Goal: Task Accomplishment & Management: Manage account settings

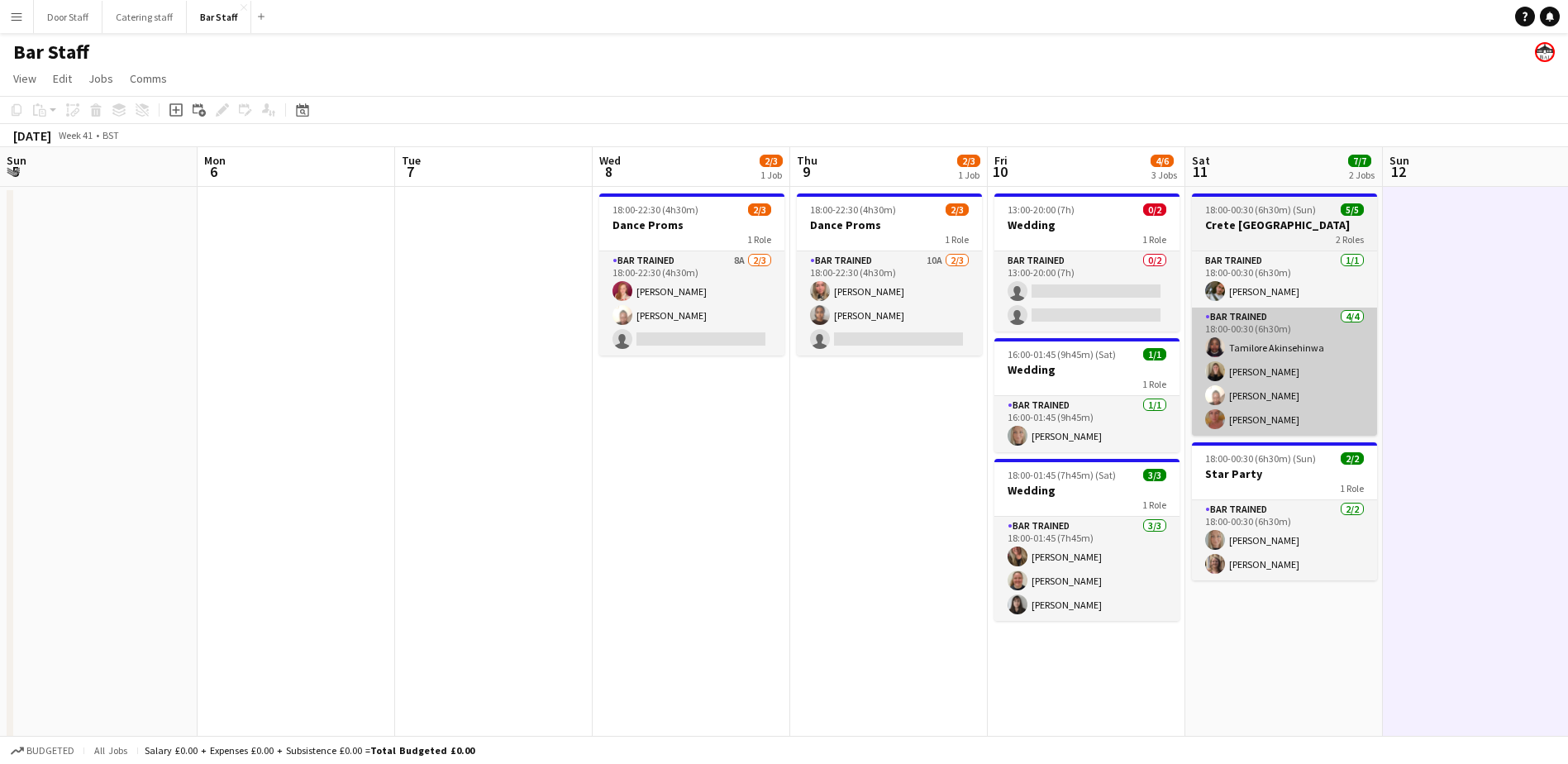
scroll to position [0, 401]
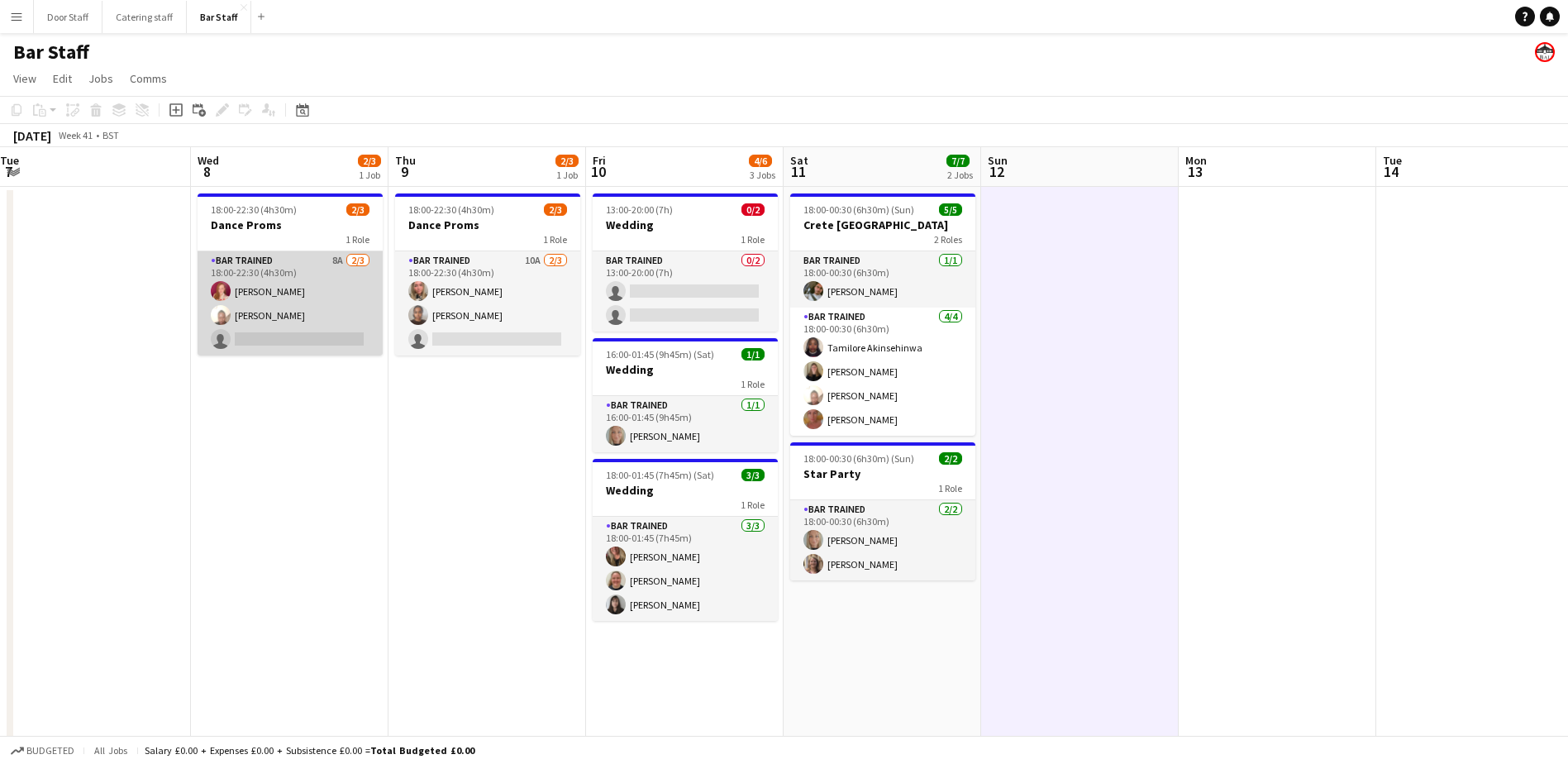
click at [300, 319] on app-card-role "Bar trained 8A [DATE] 18:00-22:30 (4h30m) [PERSON_NAME] [PERSON_NAME] single-ne…" at bounding box center [290, 303] width 185 height 104
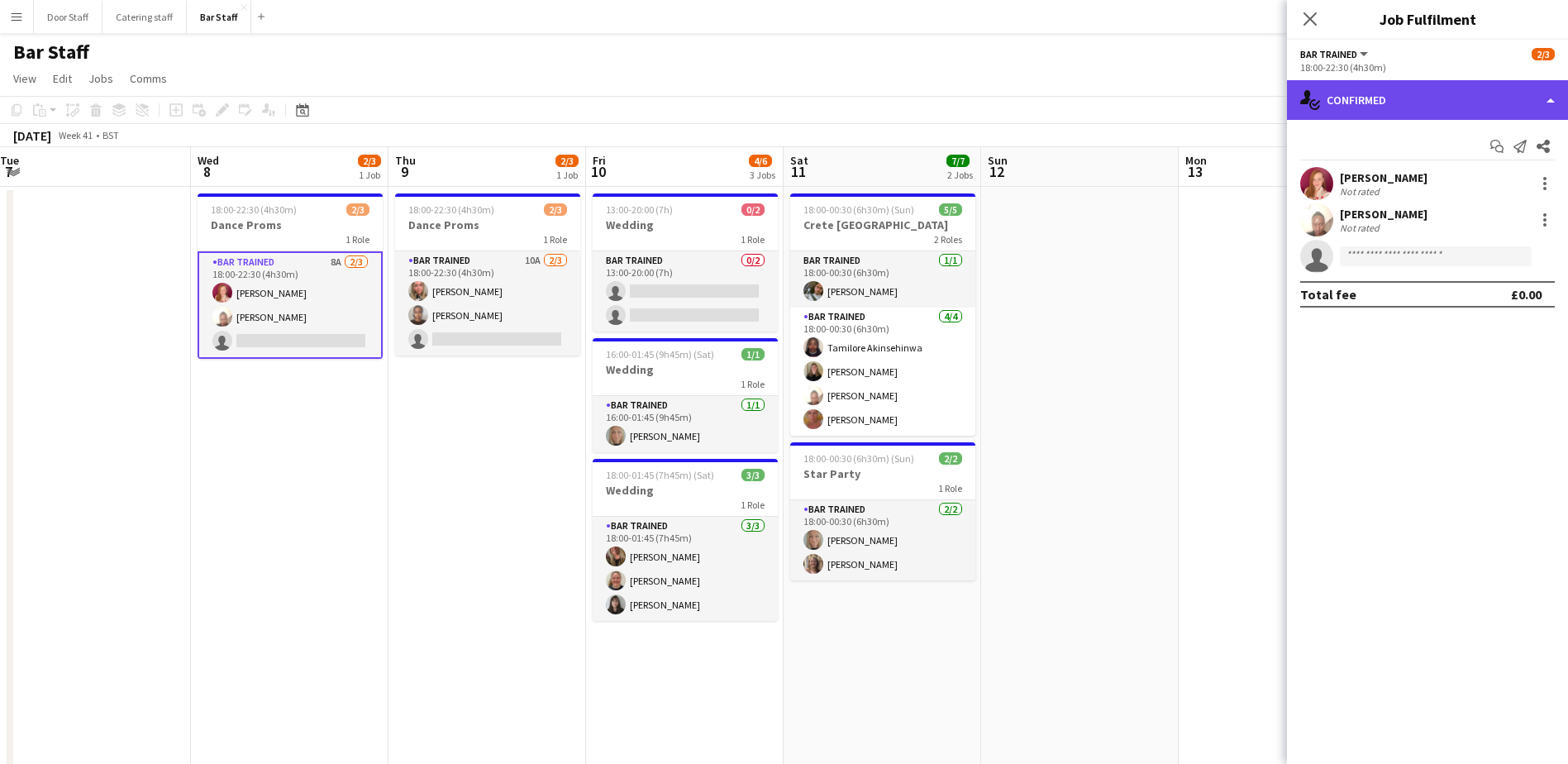
click at [1392, 110] on div "single-neutral-actions-check-2 Confirmed" at bounding box center [1428, 100] width 281 height 40
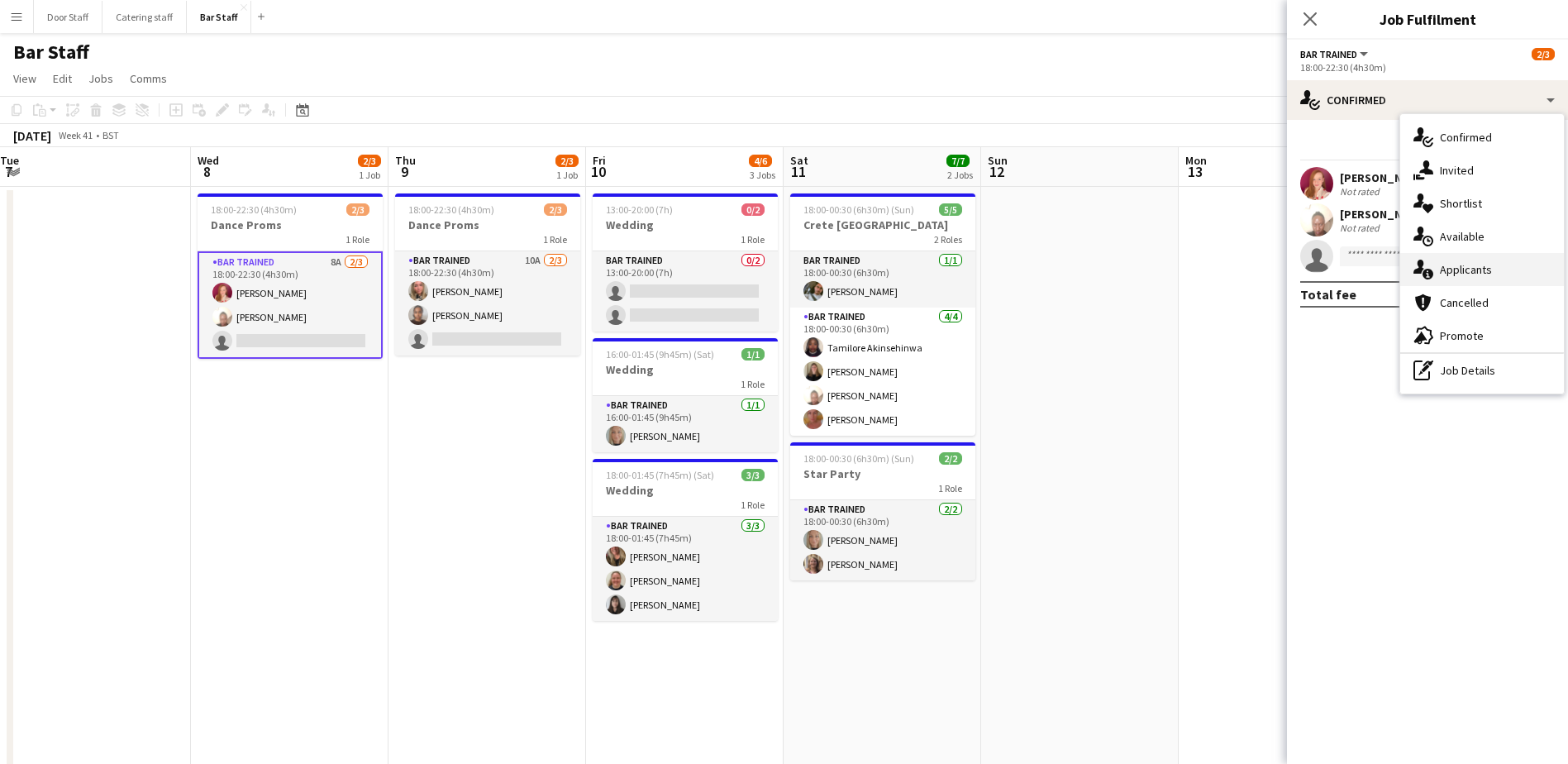
click at [1455, 265] on span "Applicants" at bounding box center [1466, 268] width 52 height 15
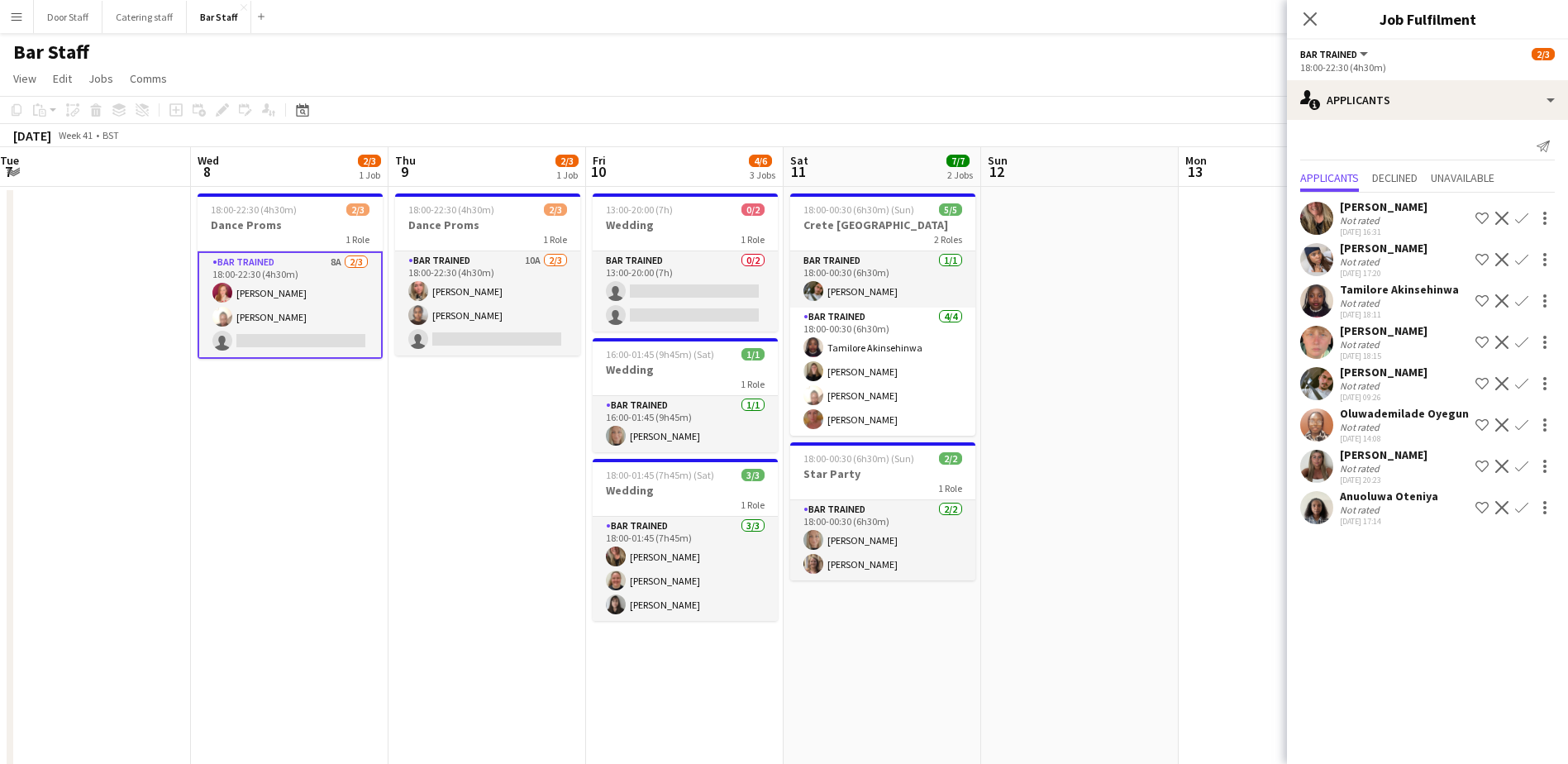
click at [1515, 473] on app-icon "Confirm" at bounding box center [1521, 465] width 13 height 13
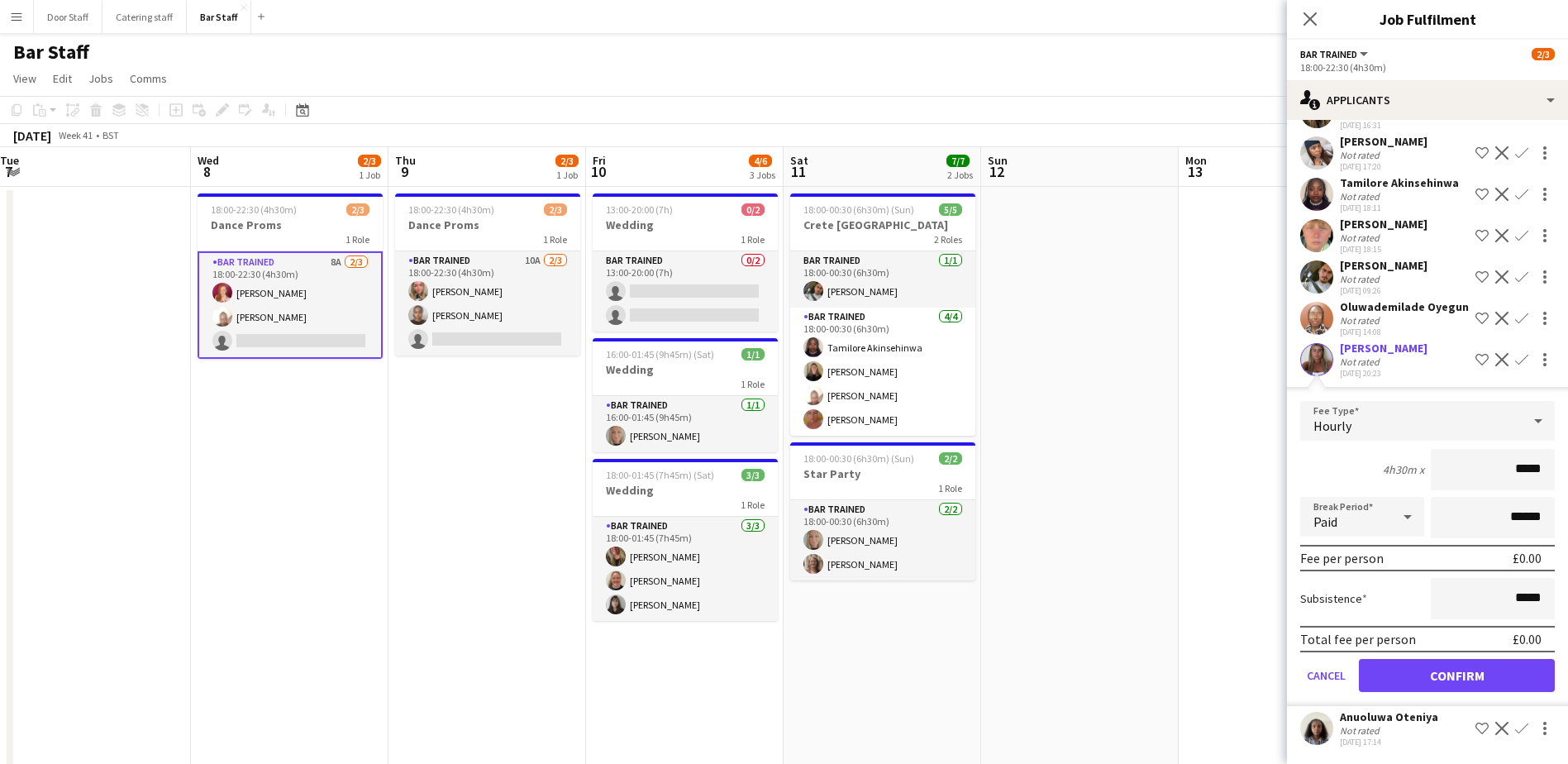
scroll to position [122, 0]
click at [1442, 680] on button "Confirm" at bounding box center [1457, 675] width 196 height 33
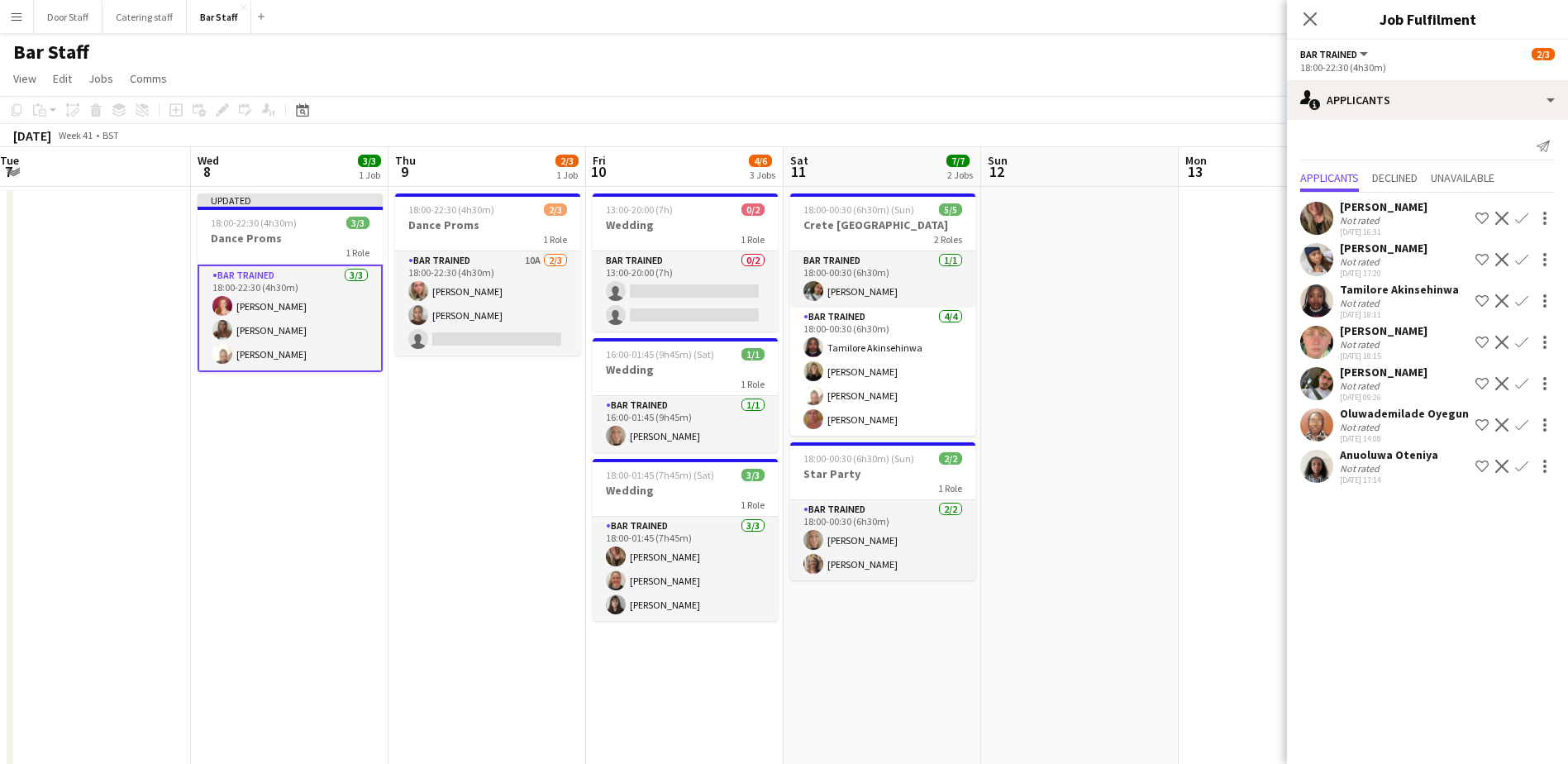
scroll to position [0, 0]
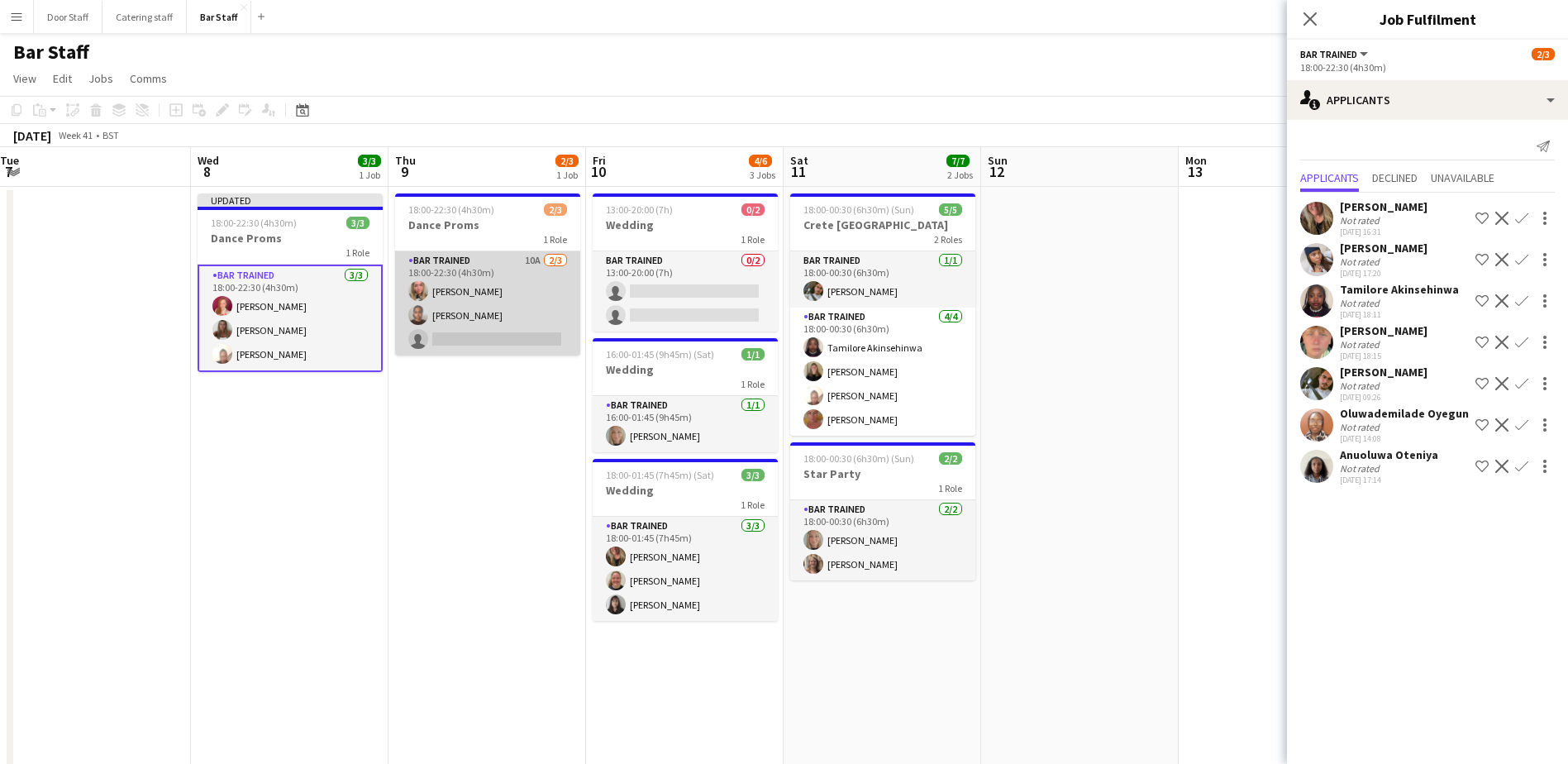
click at [482, 300] on app-card-role "Bar trained 10A [DATE] 18:00-22:30 (4h30m) [PERSON_NAME] [PERSON_NAME] single-n…" at bounding box center [488, 303] width 185 height 104
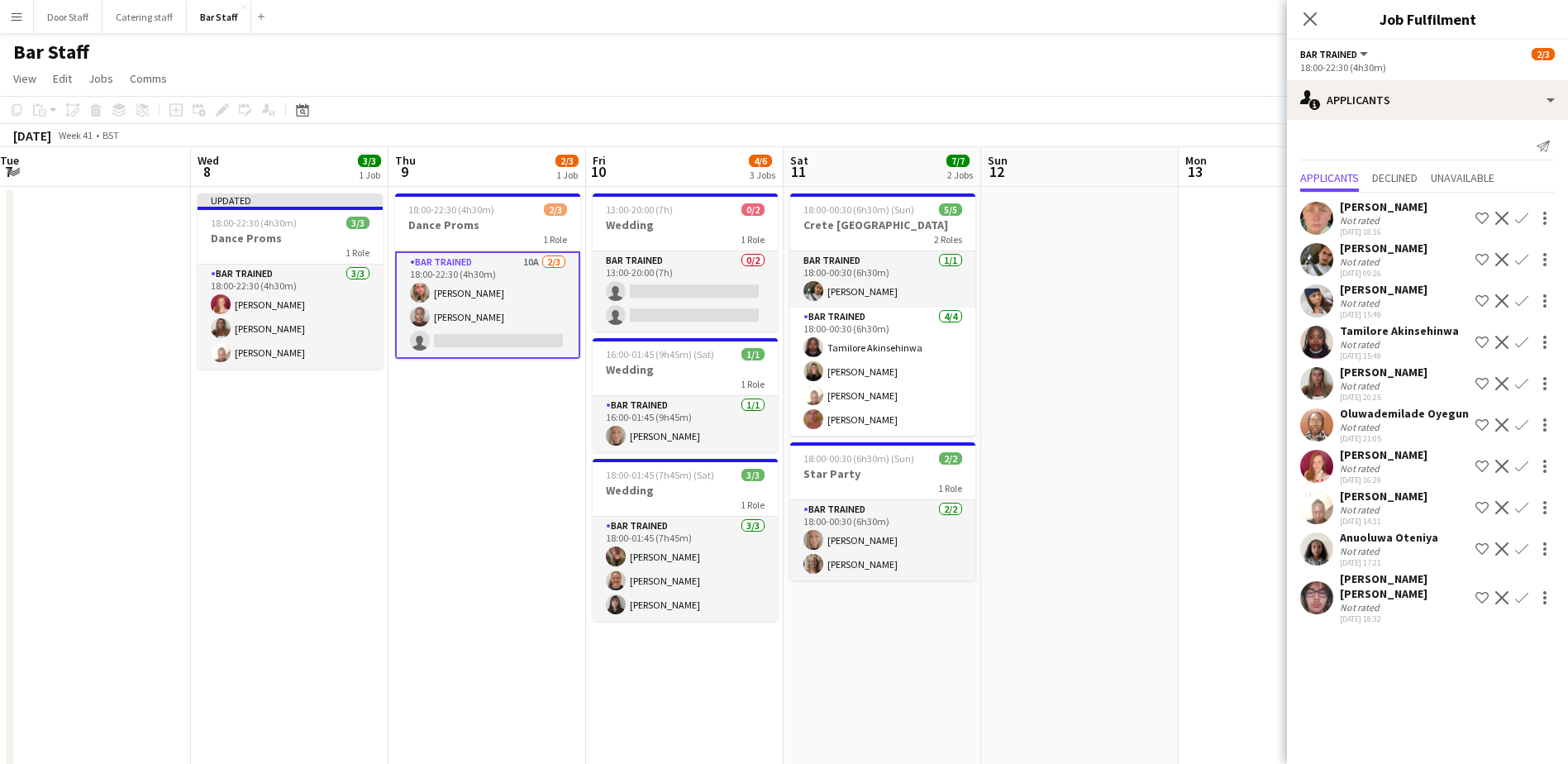
click at [1523, 591] on app-icon "Confirm" at bounding box center [1521, 597] width 13 height 13
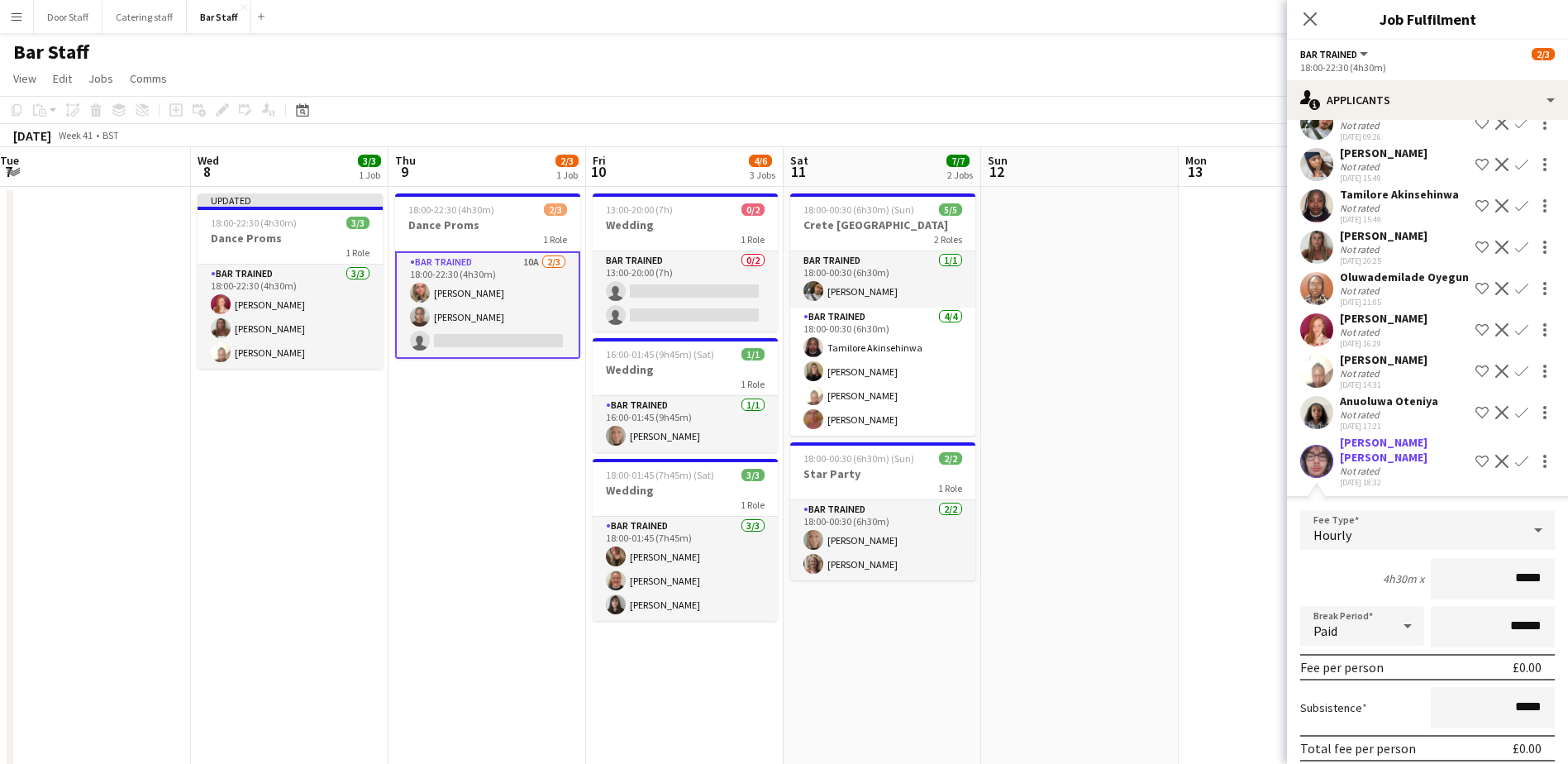
scroll to position [204, 0]
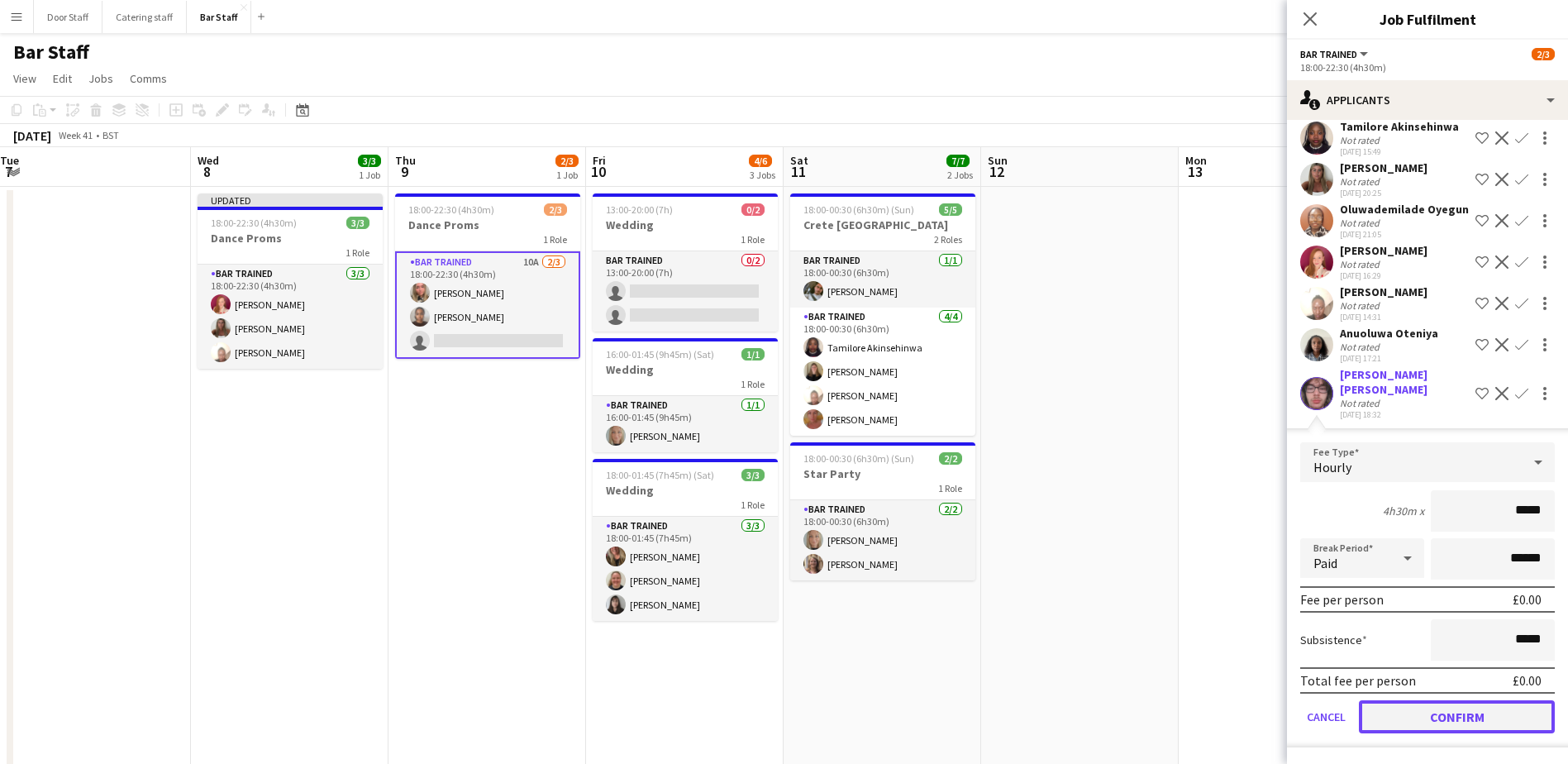
click at [1424, 710] on button "Confirm" at bounding box center [1457, 717] width 196 height 33
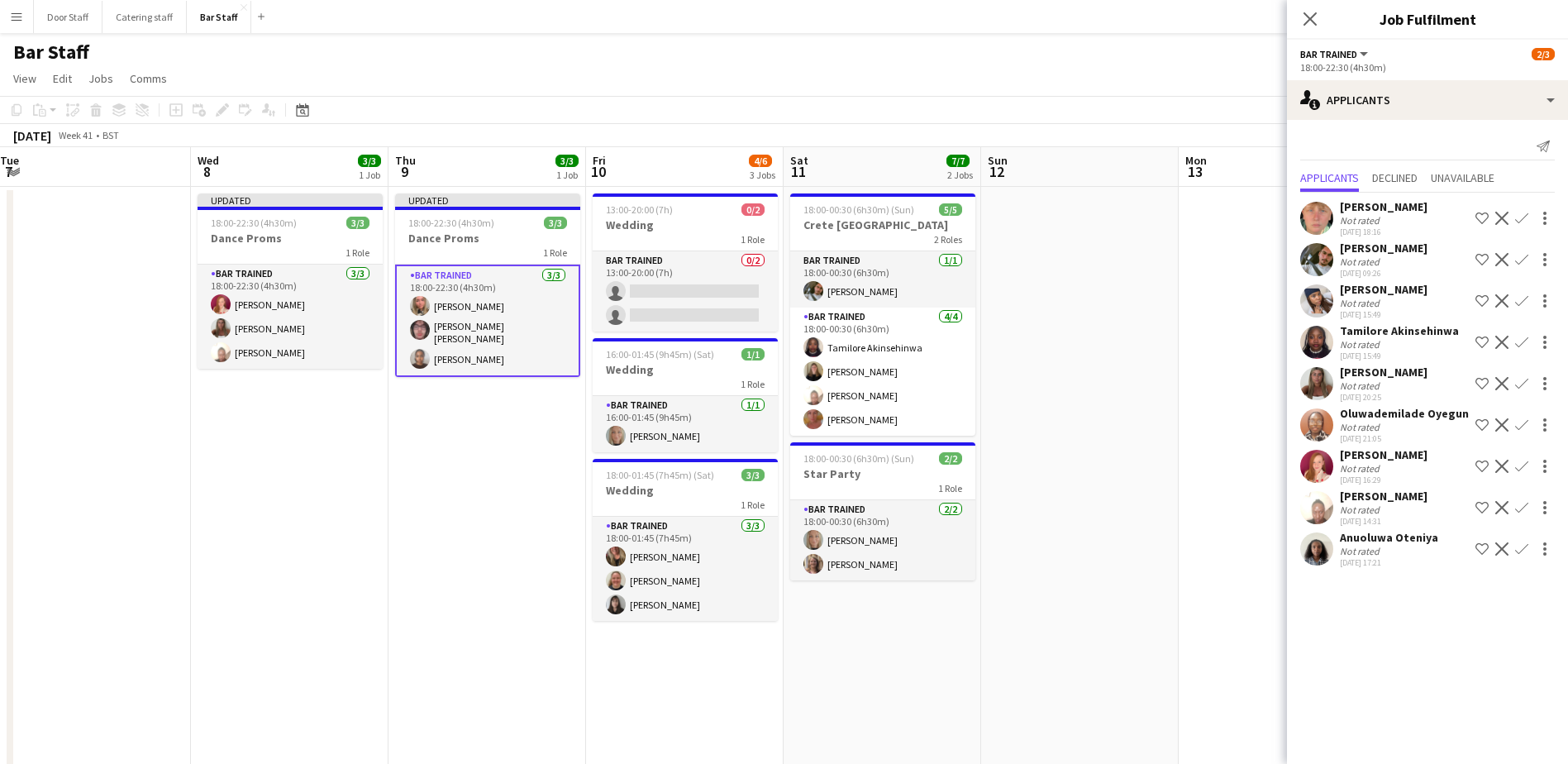
scroll to position [0, 0]
click at [1315, 17] on icon "Close pop-in" at bounding box center [1310, 18] width 13 height 13
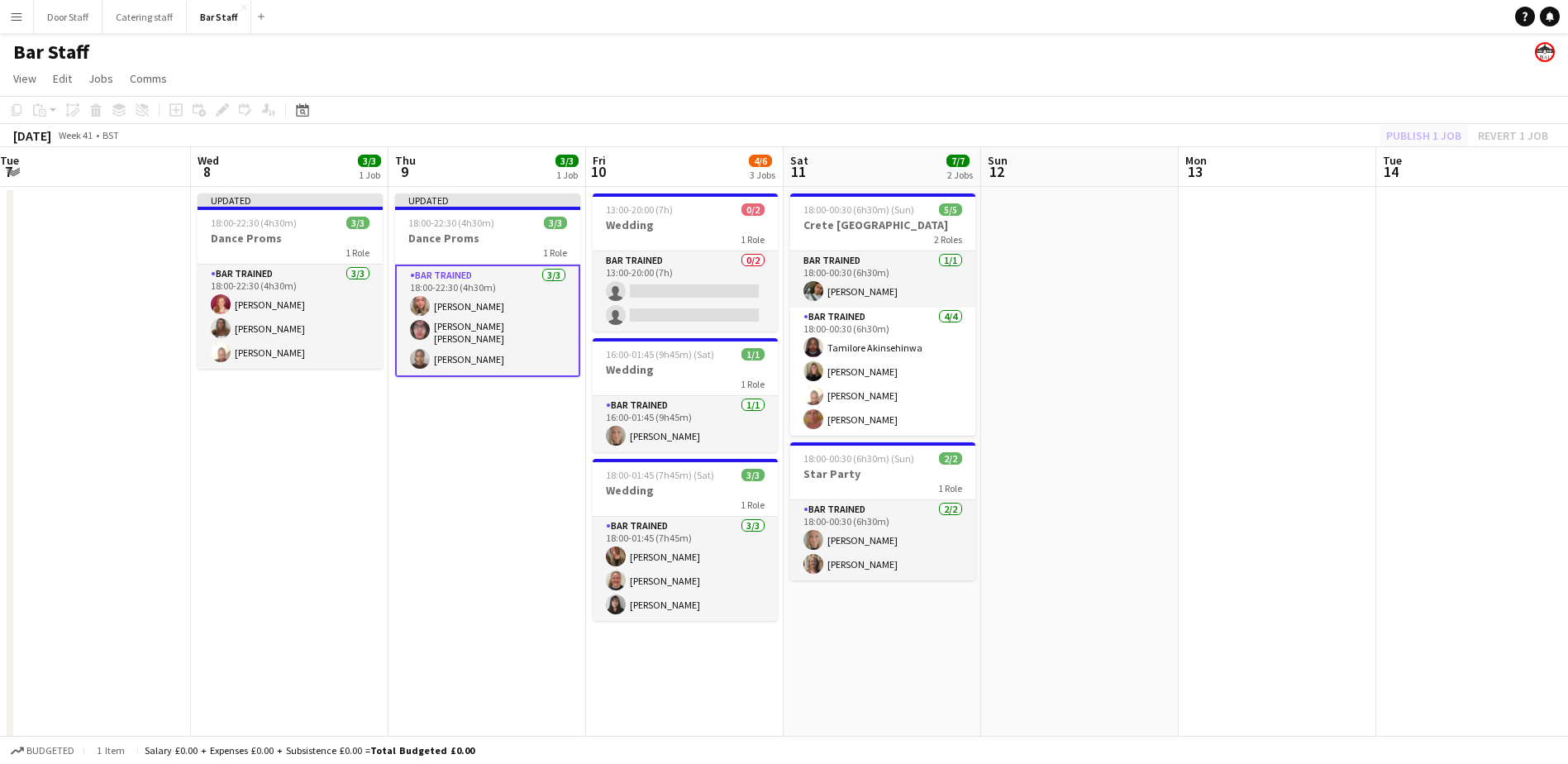
click at [1435, 129] on div "Publish 1 job Revert 1 job" at bounding box center [1468, 136] width 202 height 22
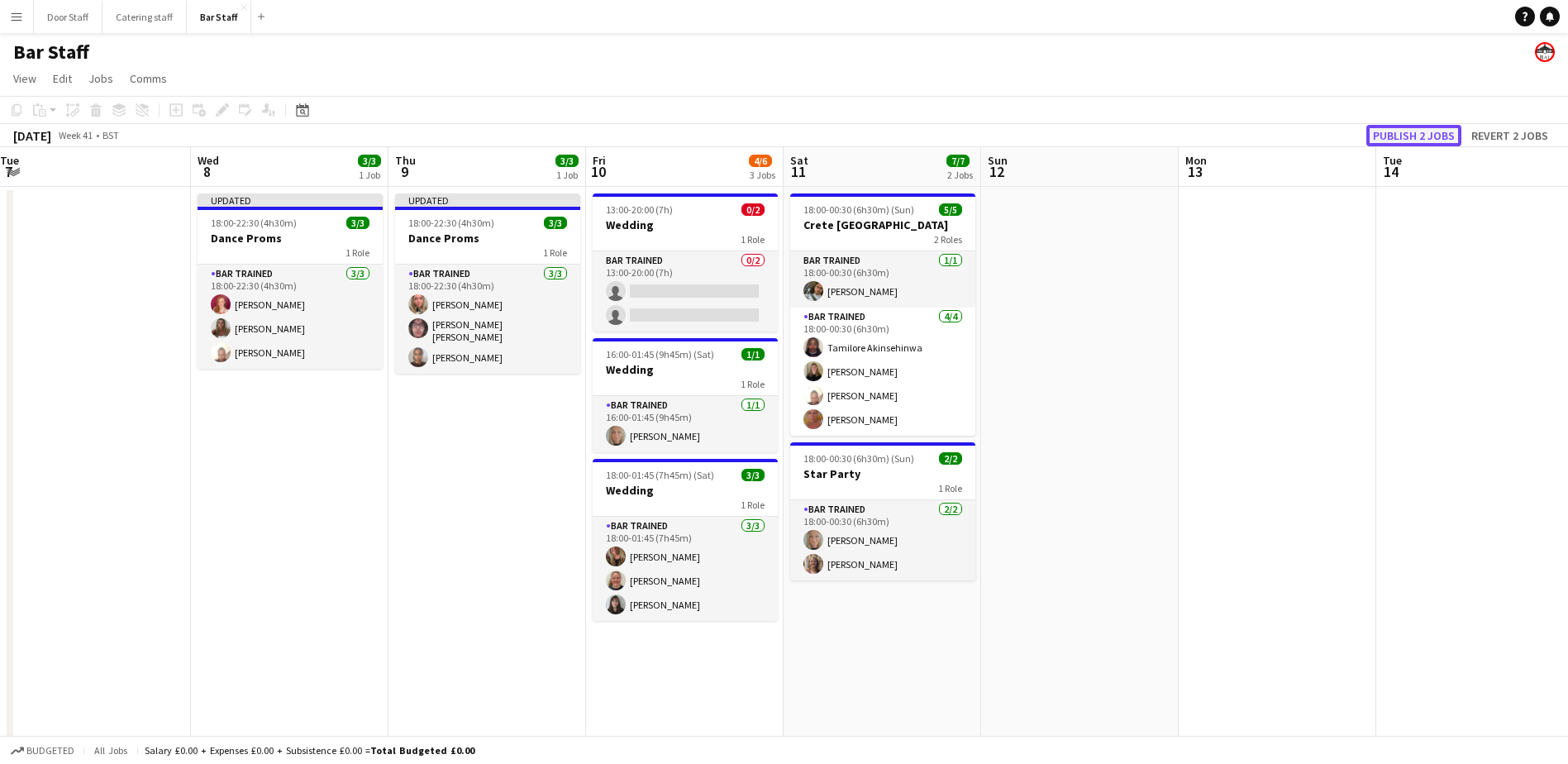
click at [1435, 130] on button "Publish 2 jobs" at bounding box center [1414, 136] width 95 height 22
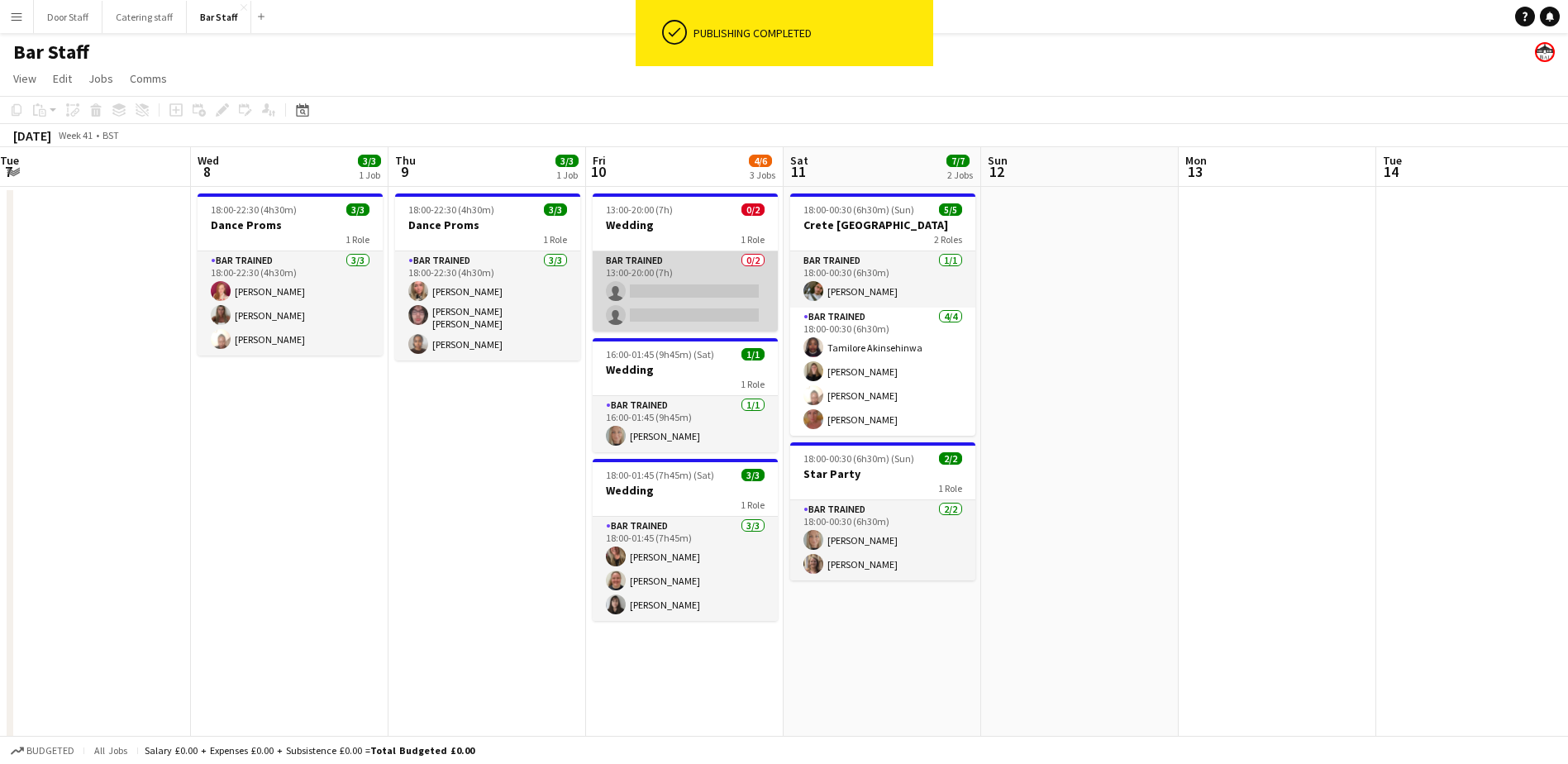
click at [638, 277] on app-card-role "Bar trained 0/2 13:00-20:00 (7h) single-neutral-actions single-neutral-actions" at bounding box center [685, 291] width 185 height 80
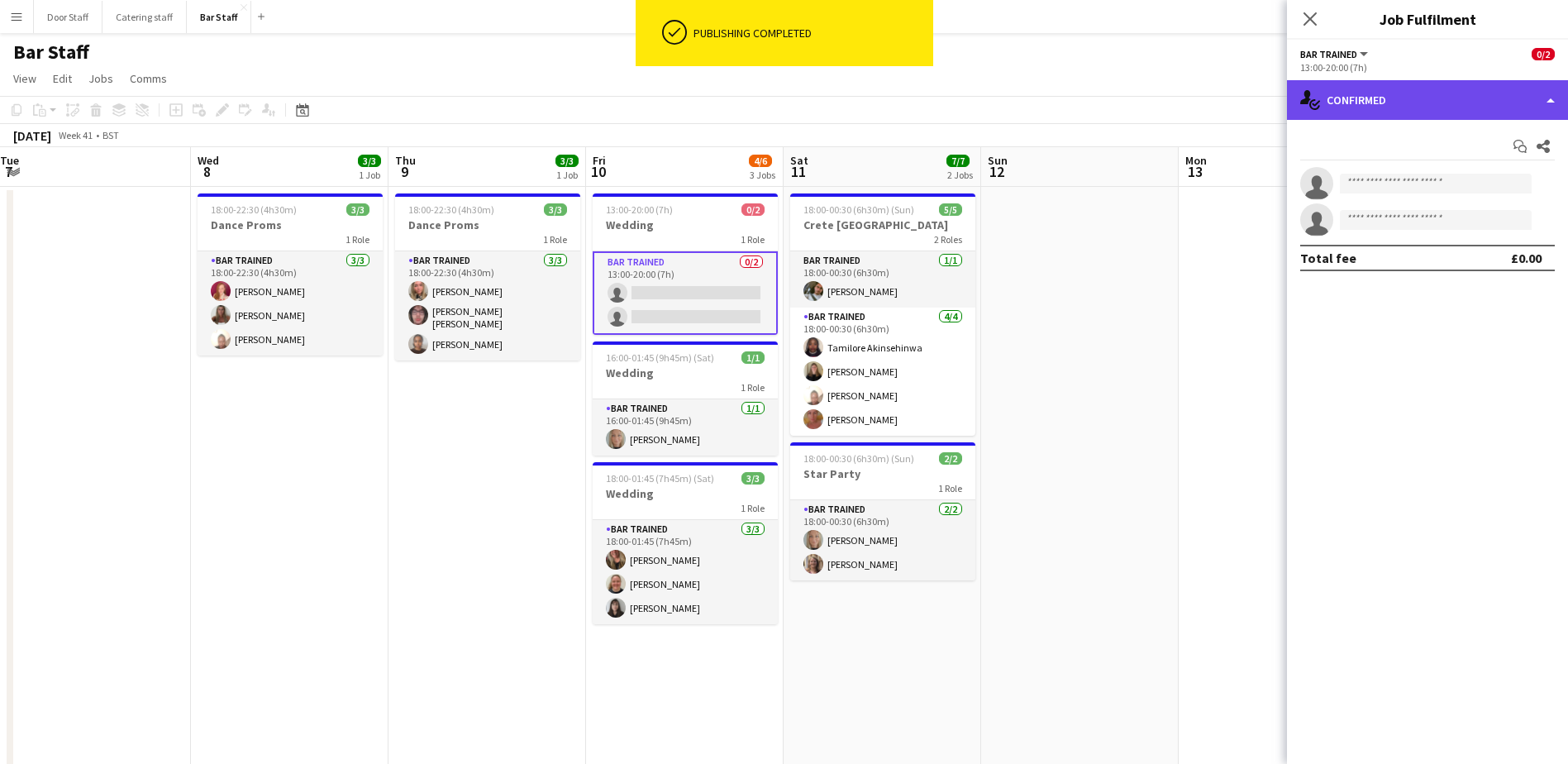
click at [1342, 88] on div "single-neutral-actions-check-2 Confirmed" at bounding box center [1428, 100] width 281 height 40
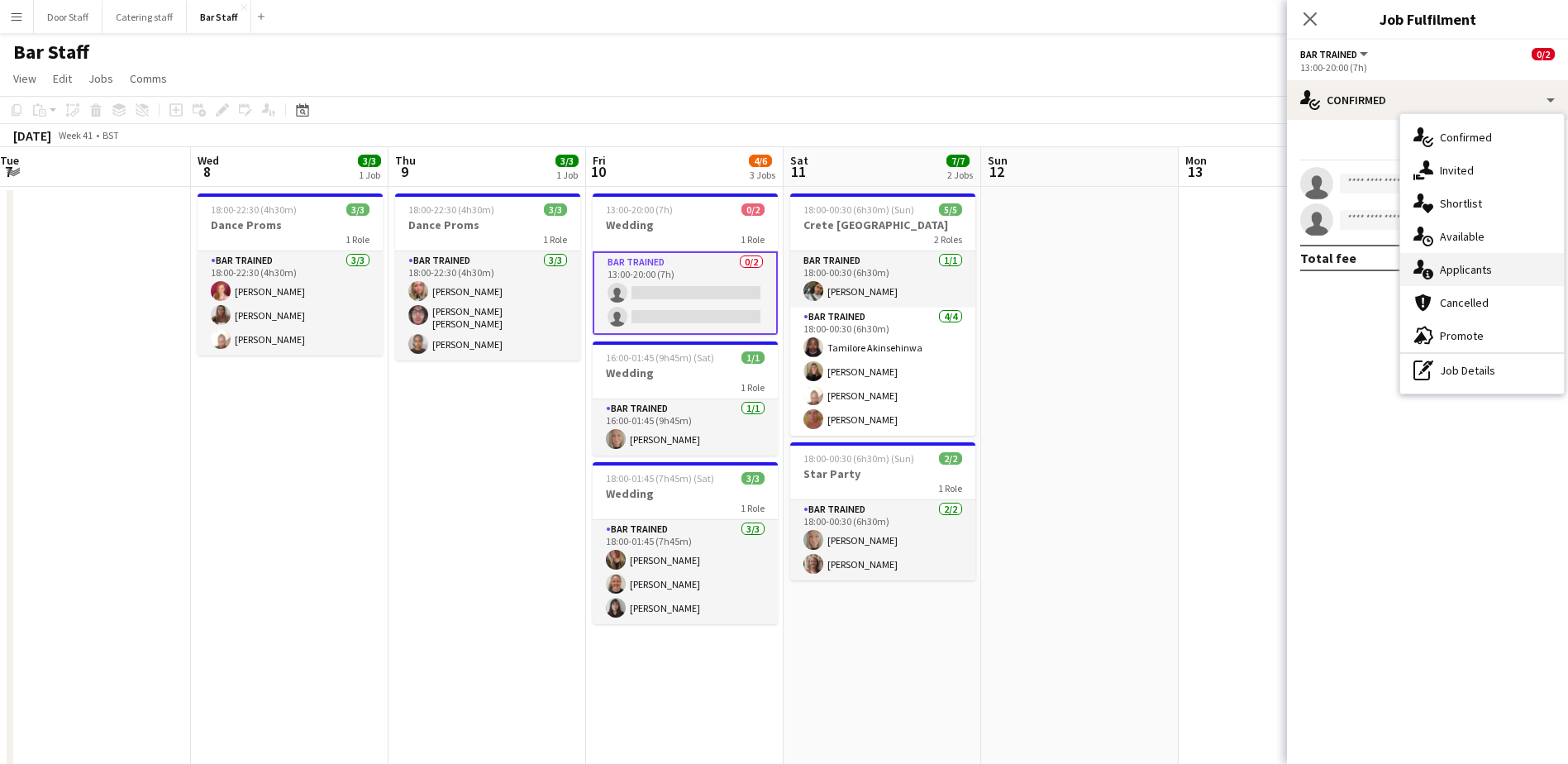
click at [1471, 265] on span "Applicants" at bounding box center [1466, 268] width 52 height 15
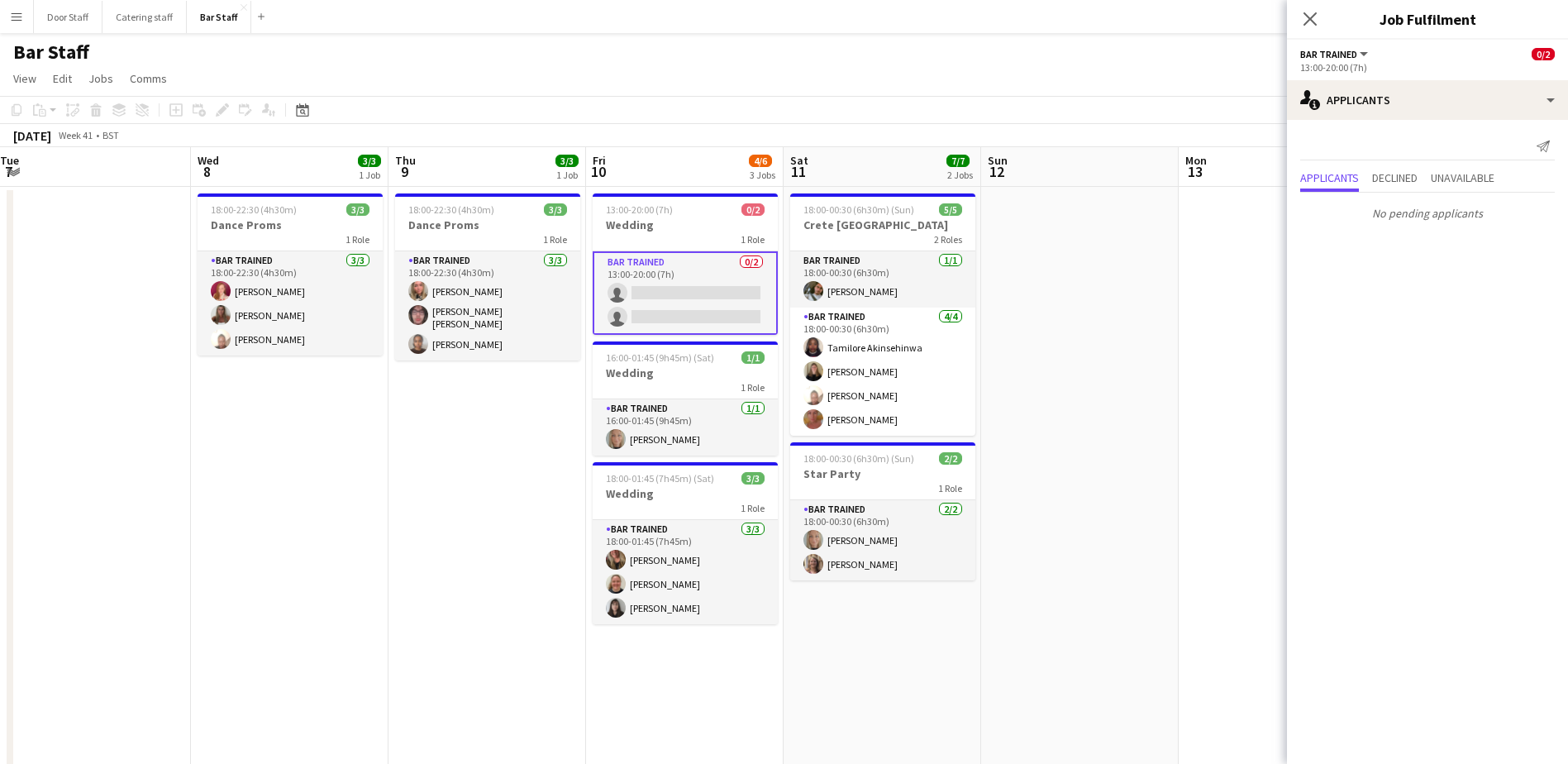
click at [1306, 25] on icon at bounding box center [1310, 18] width 13 height 13
